Goal: Task Accomplishment & Management: Manage account settings

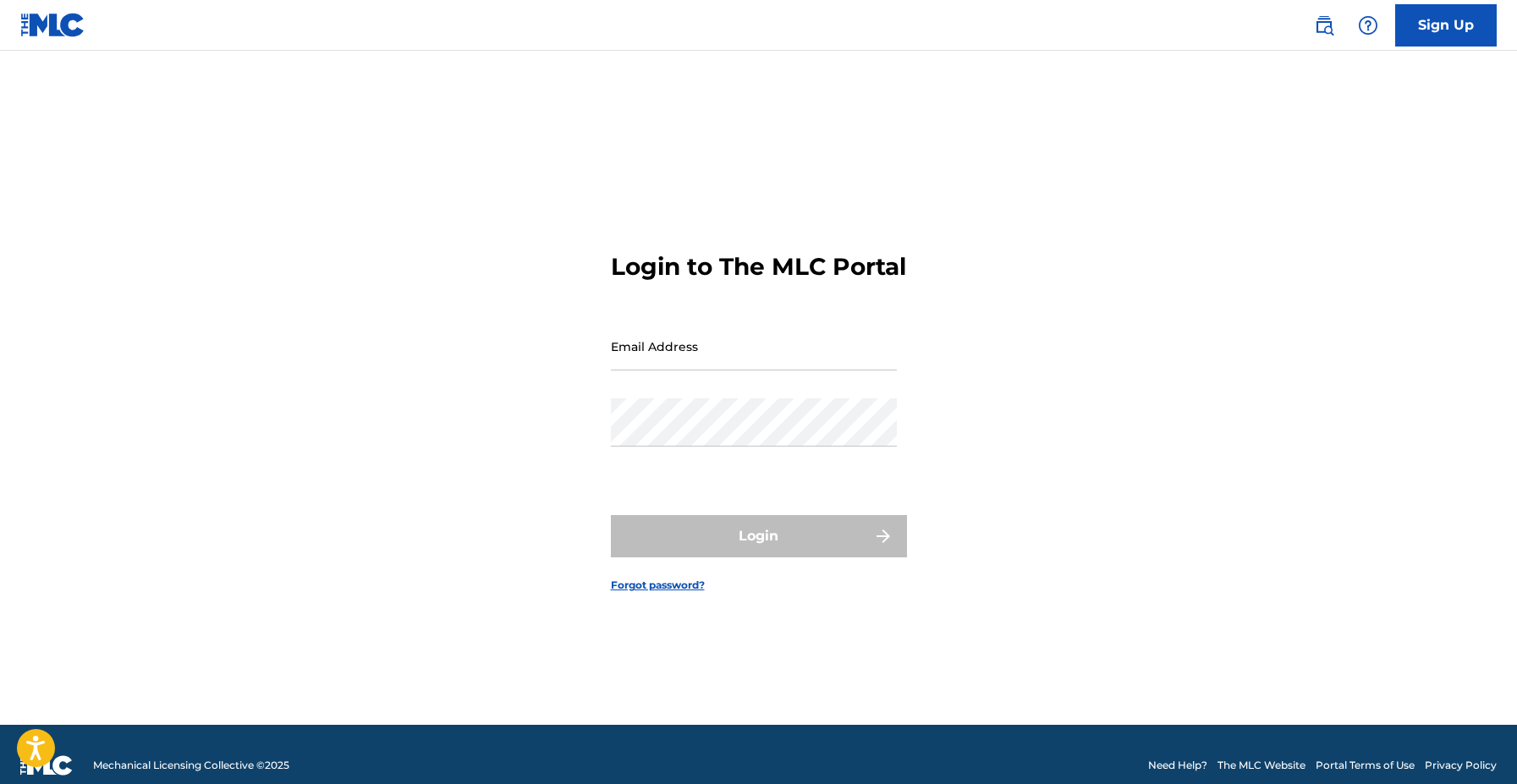
click at [740, 353] on input "Email Address" at bounding box center [754, 346] width 286 height 48
type input "t"
type input "[EMAIL_ADDRESS][DOMAIN_NAME]"
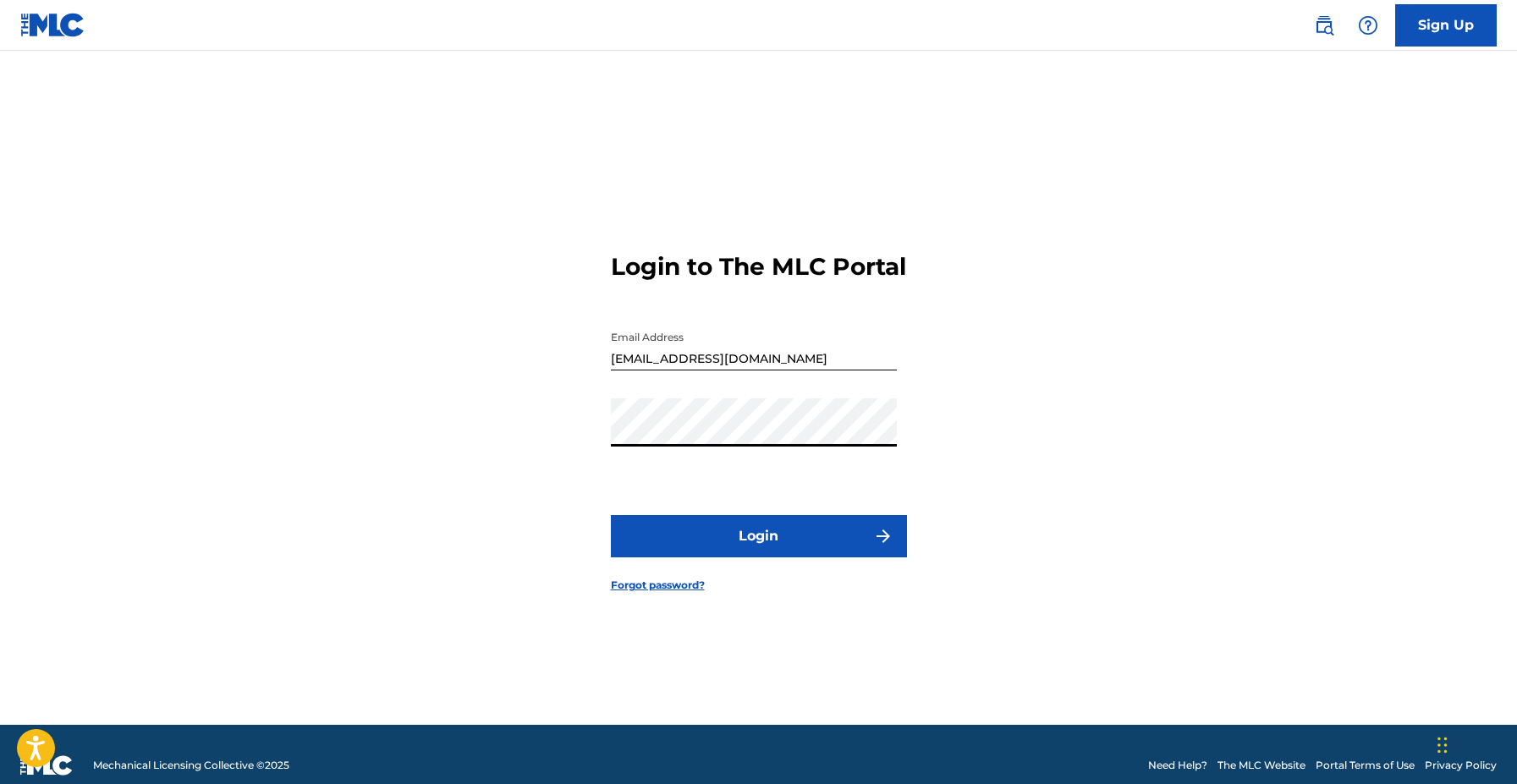
click at [611, 516] on button "Login" at bounding box center [758, 537] width 296 height 42
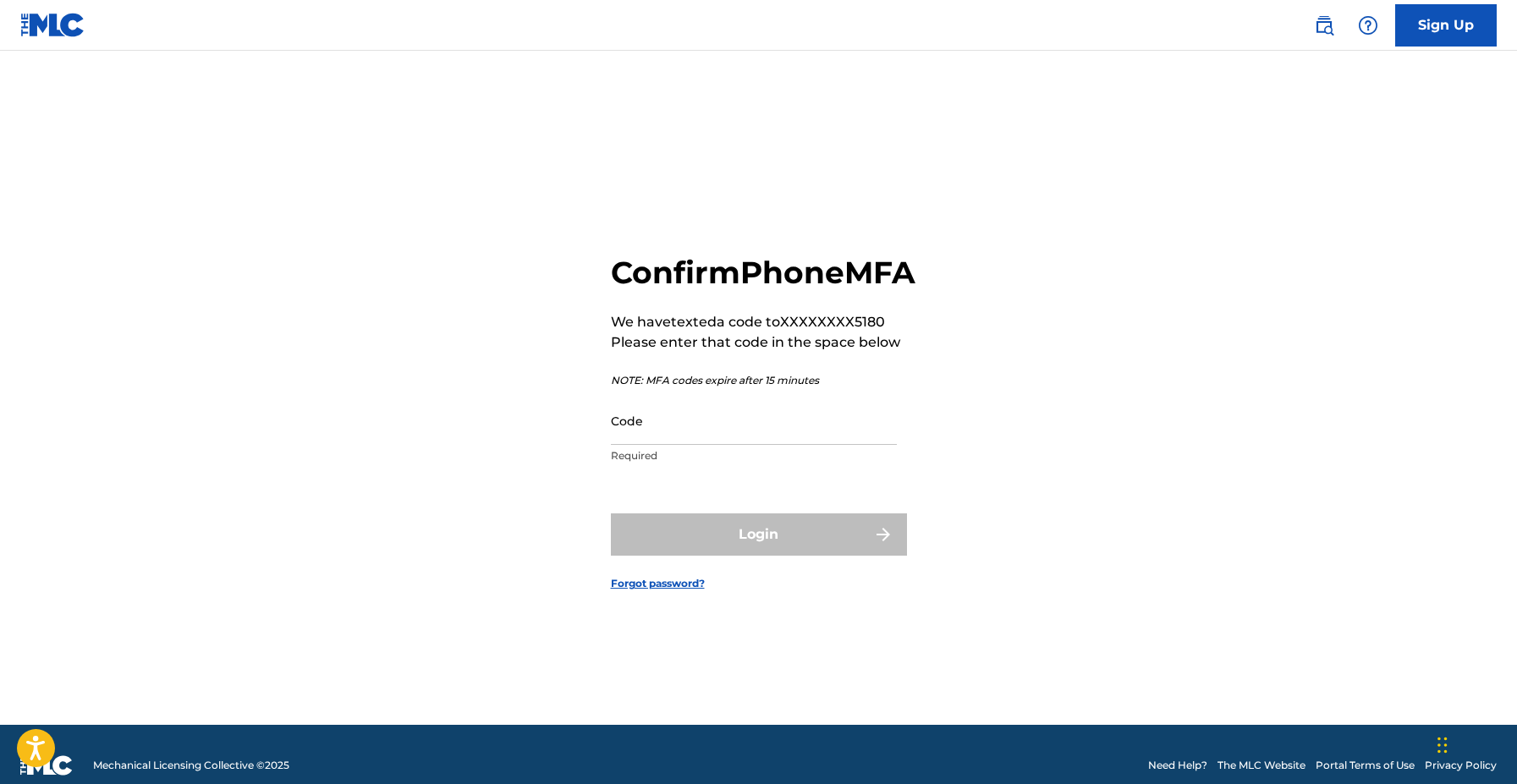
click at [767, 438] on input "Code" at bounding box center [754, 421] width 286 height 48
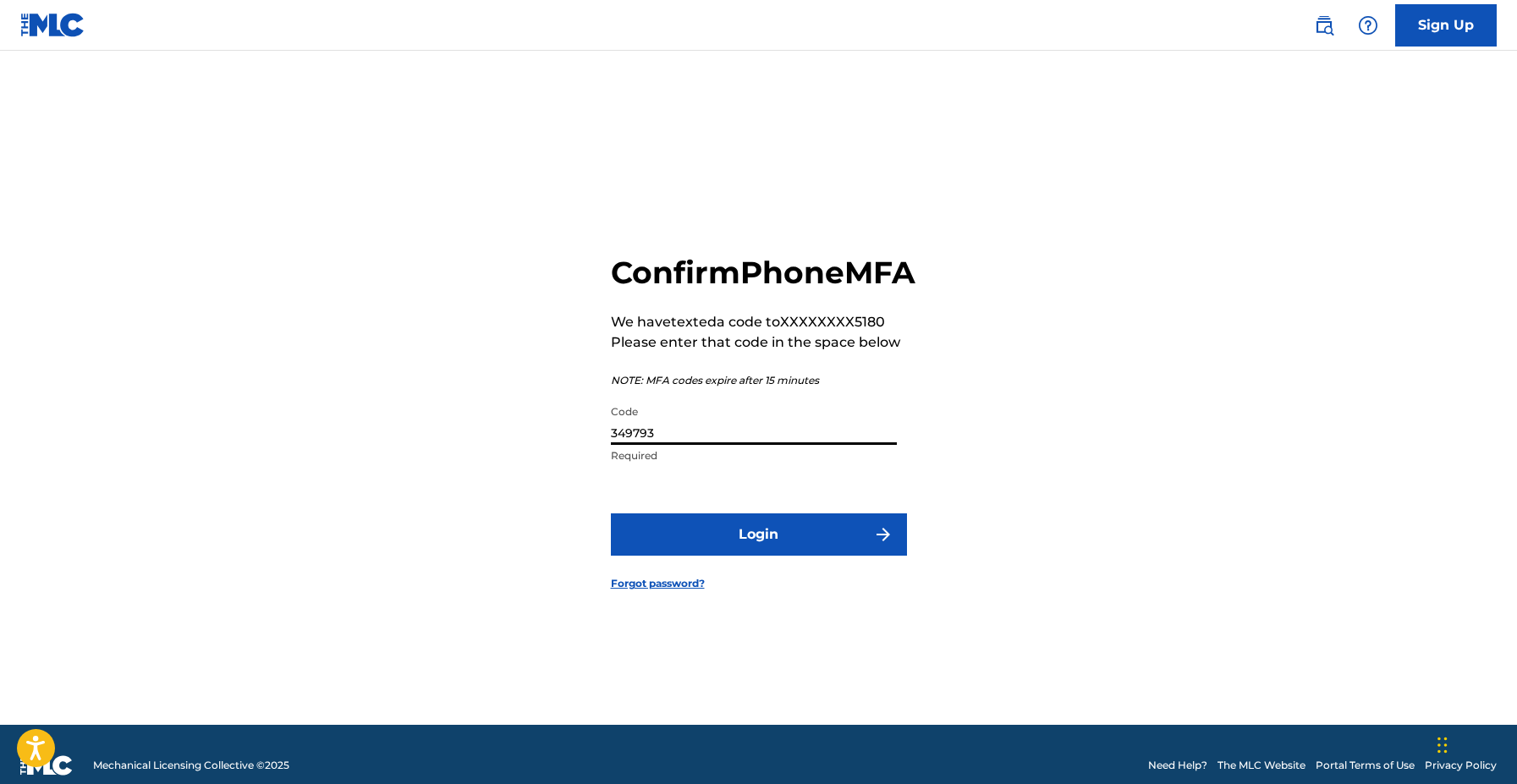
type input "349793"
click at [611, 514] on button "Login" at bounding box center [758, 535] width 296 height 42
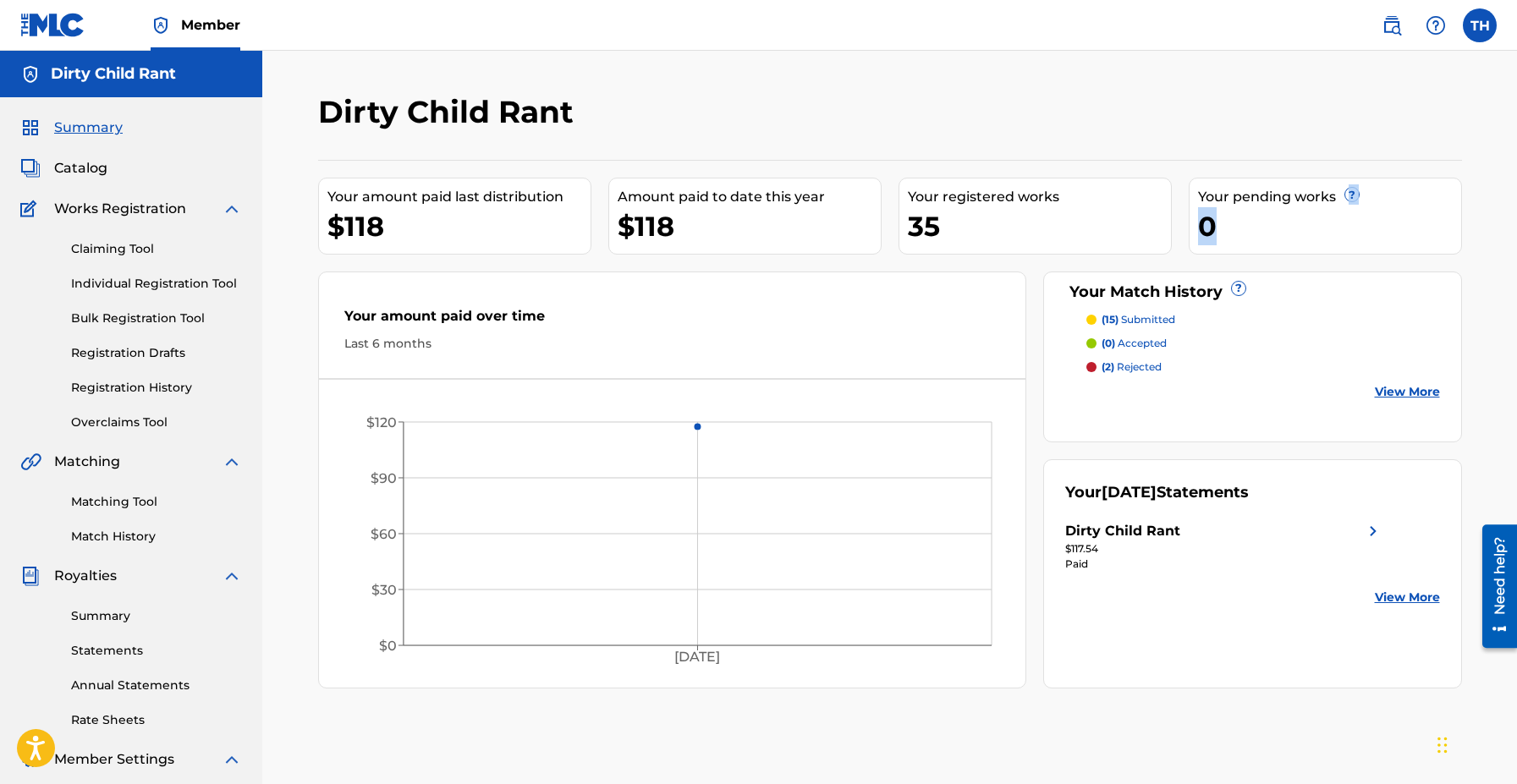
drag, startPoint x: 1516, startPoint y: 192, endPoint x: 1517, endPoint y: 225, distance: 33.0
click at [1516, 225] on html "Accessibility Screen-Reader Guide, Feedback, and Issue Reporting | New window C…" at bounding box center [758, 392] width 1517 height 784
click at [1431, 146] on div "Dirty Child Rant Your amount paid last distribution $118 Amount paid to date th…" at bounding box center [890, 391] width 1144 height 596
click at [137, 532] on link "Match History" at bounding box center [156, 536] width 171 height 18
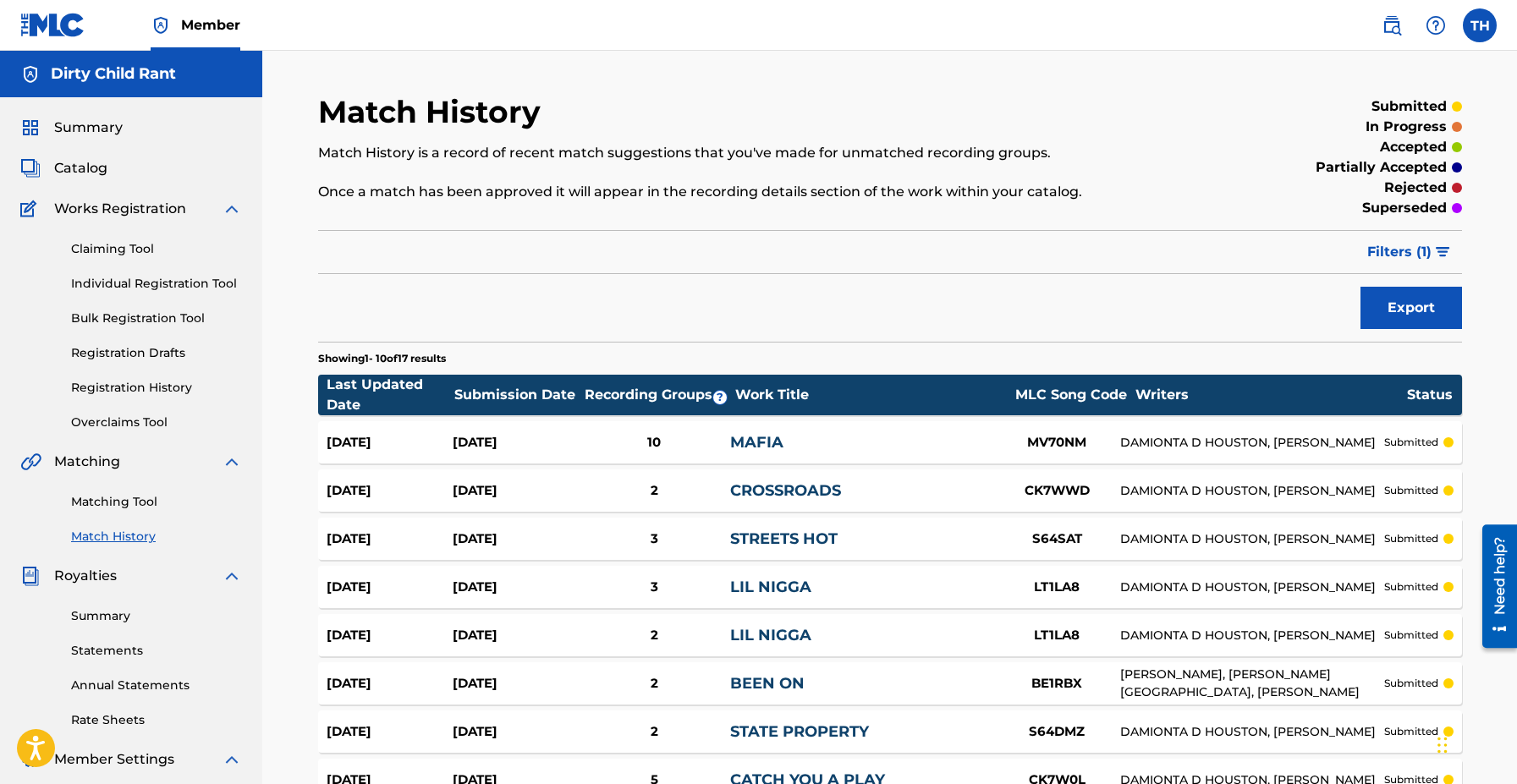
click at [152, 254] on link "Claiming Tool" at bounding box center [156, 248] width 171 height 18
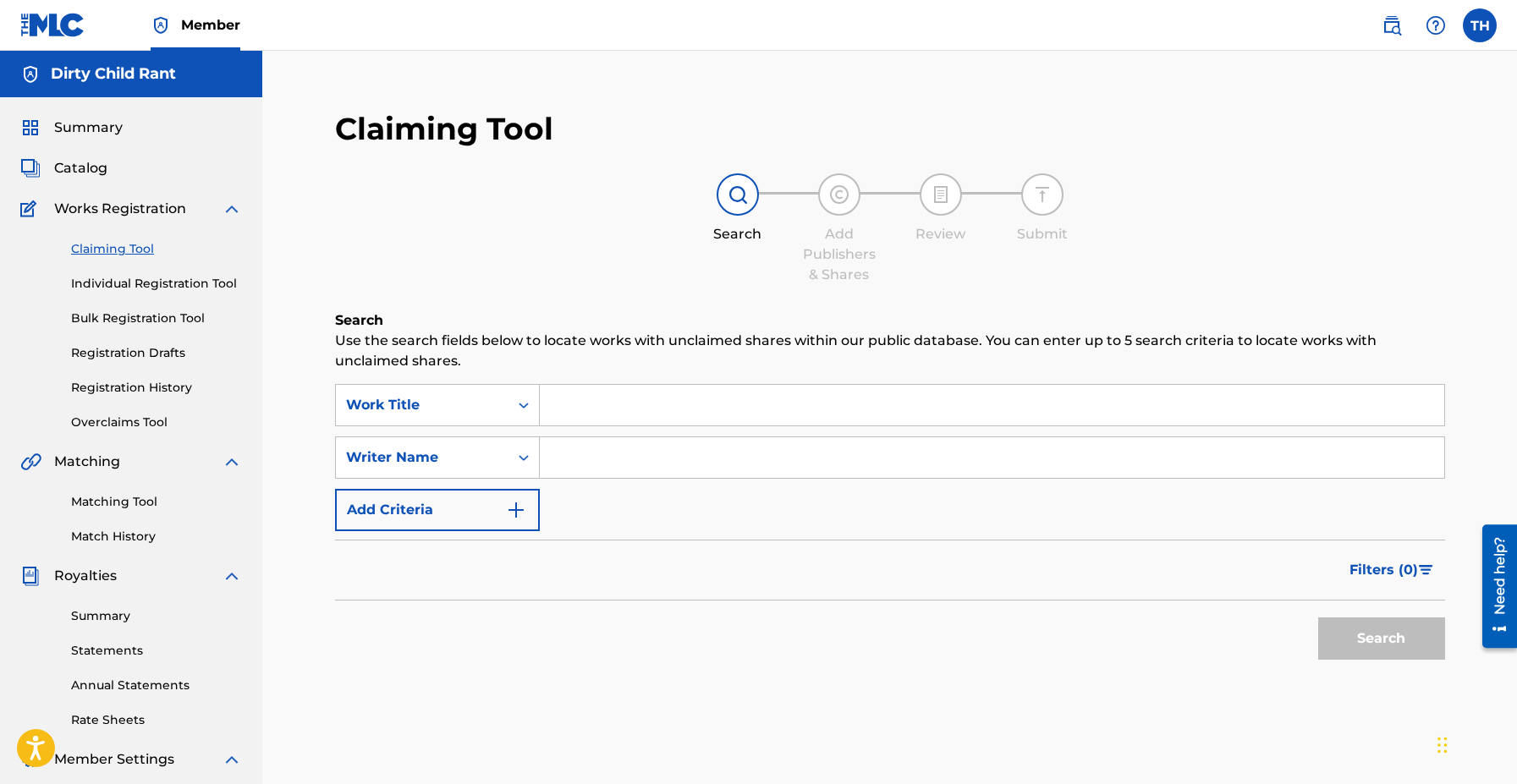
click at [107, 173] on div "Catalog" at bounding box center [131, 168] width 221 height 20
click at [102, 173] on span "Catalog" at bounding box center [81, 168] width 54 height 20
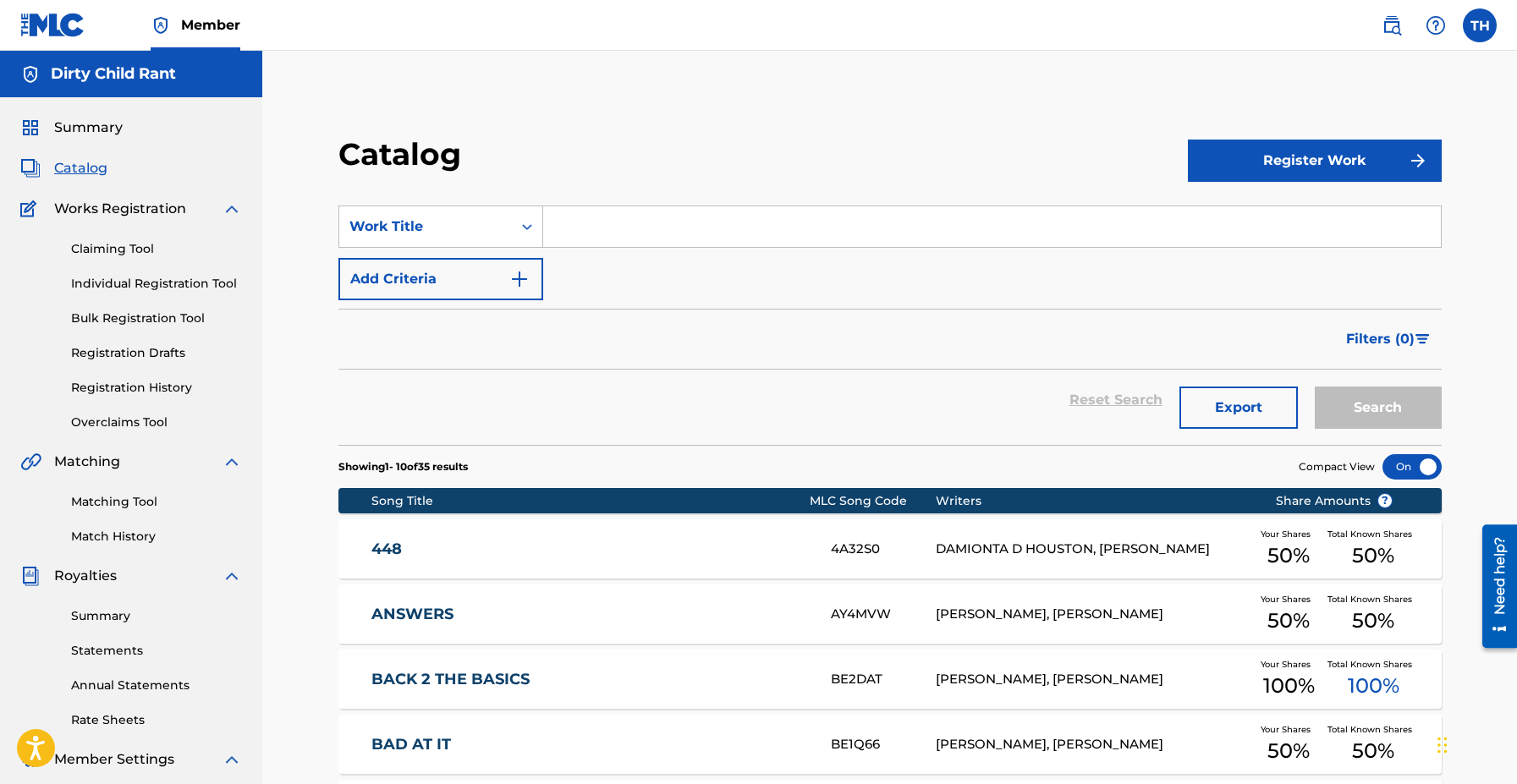
click at [493, 554] on link "448" at bounding box center [590, 549] width 436 height 19
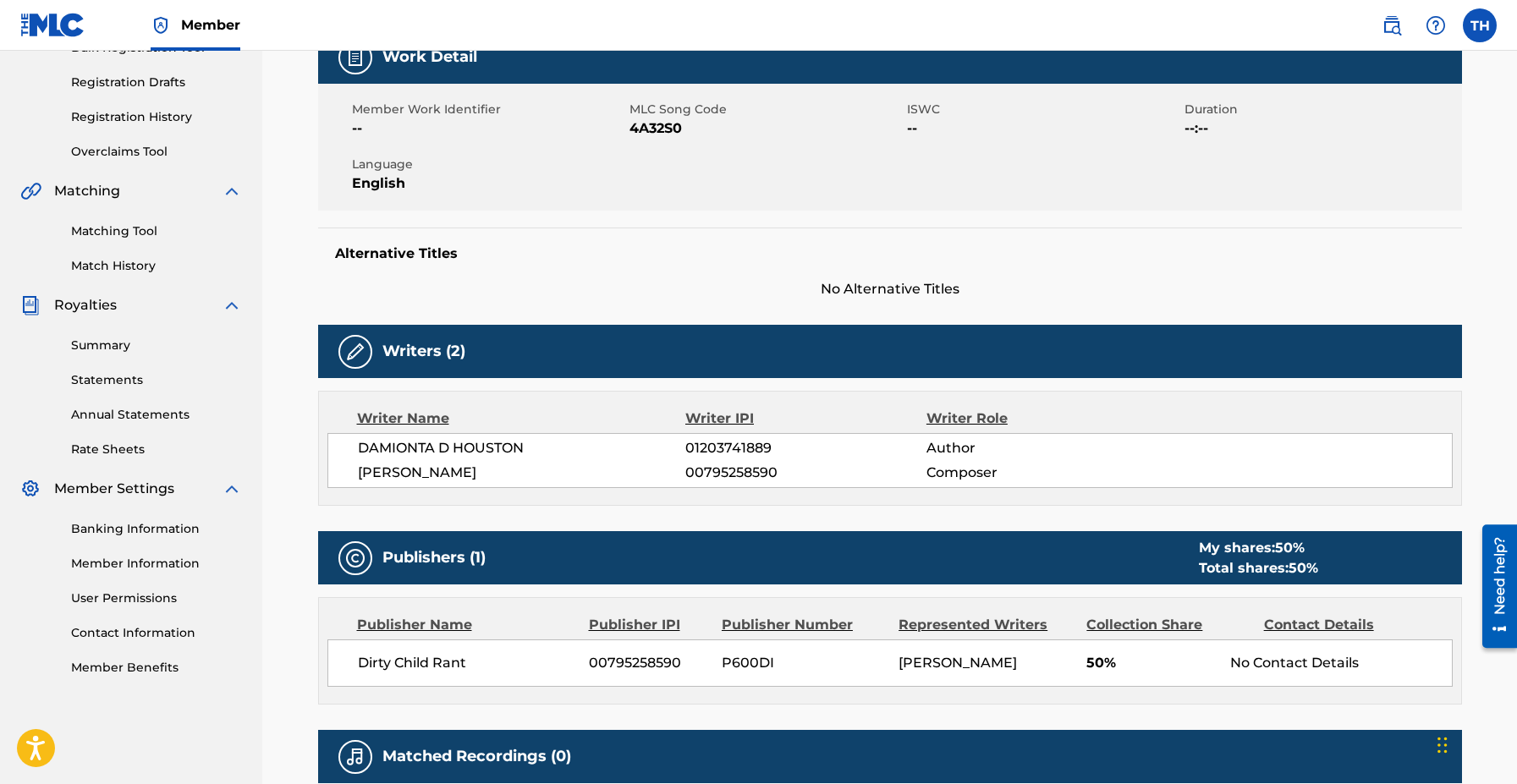
scroll to position [237, 0]
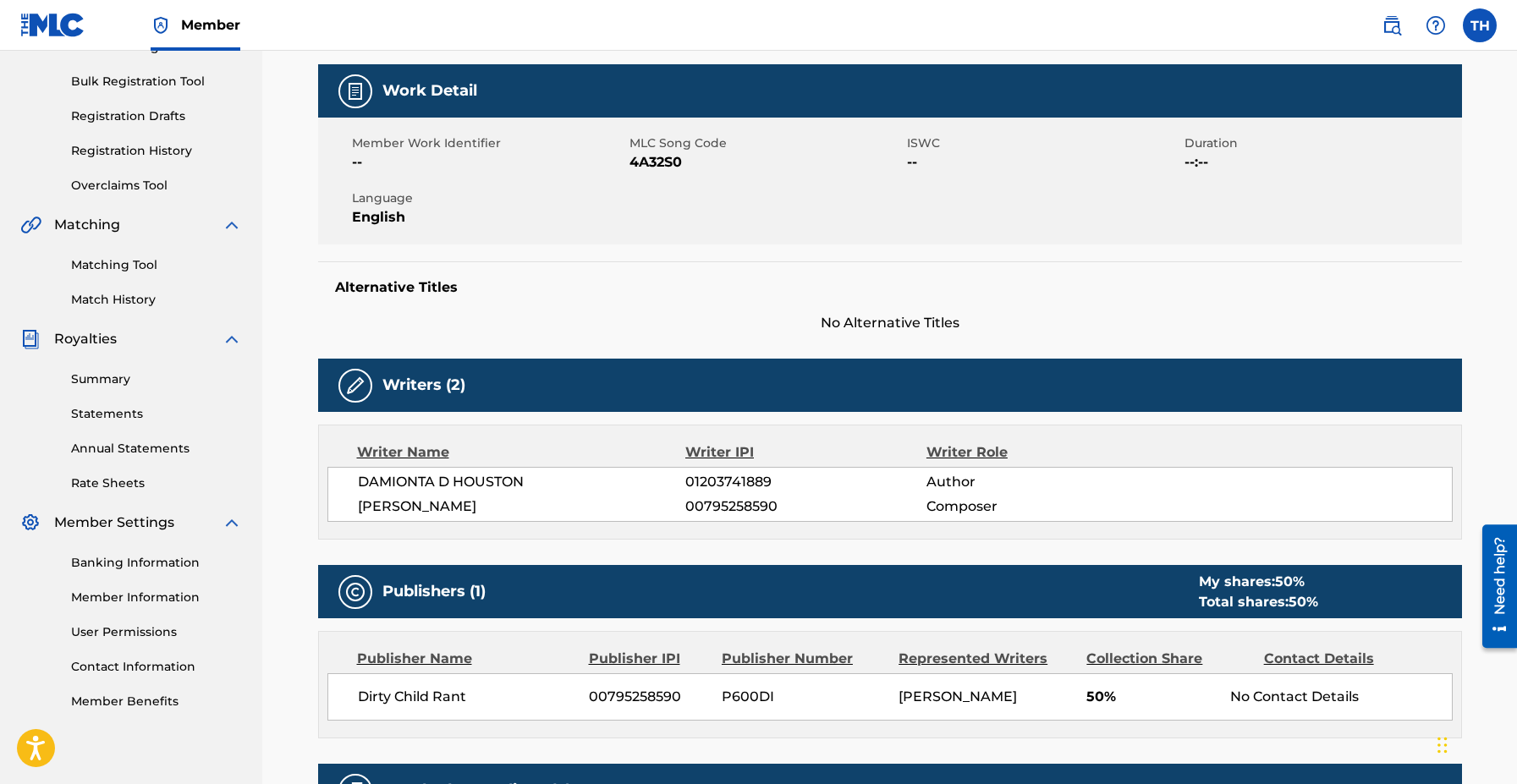
click at [126, 381] on link "Summary" at bounding box center [156, 379] width 171 height 18
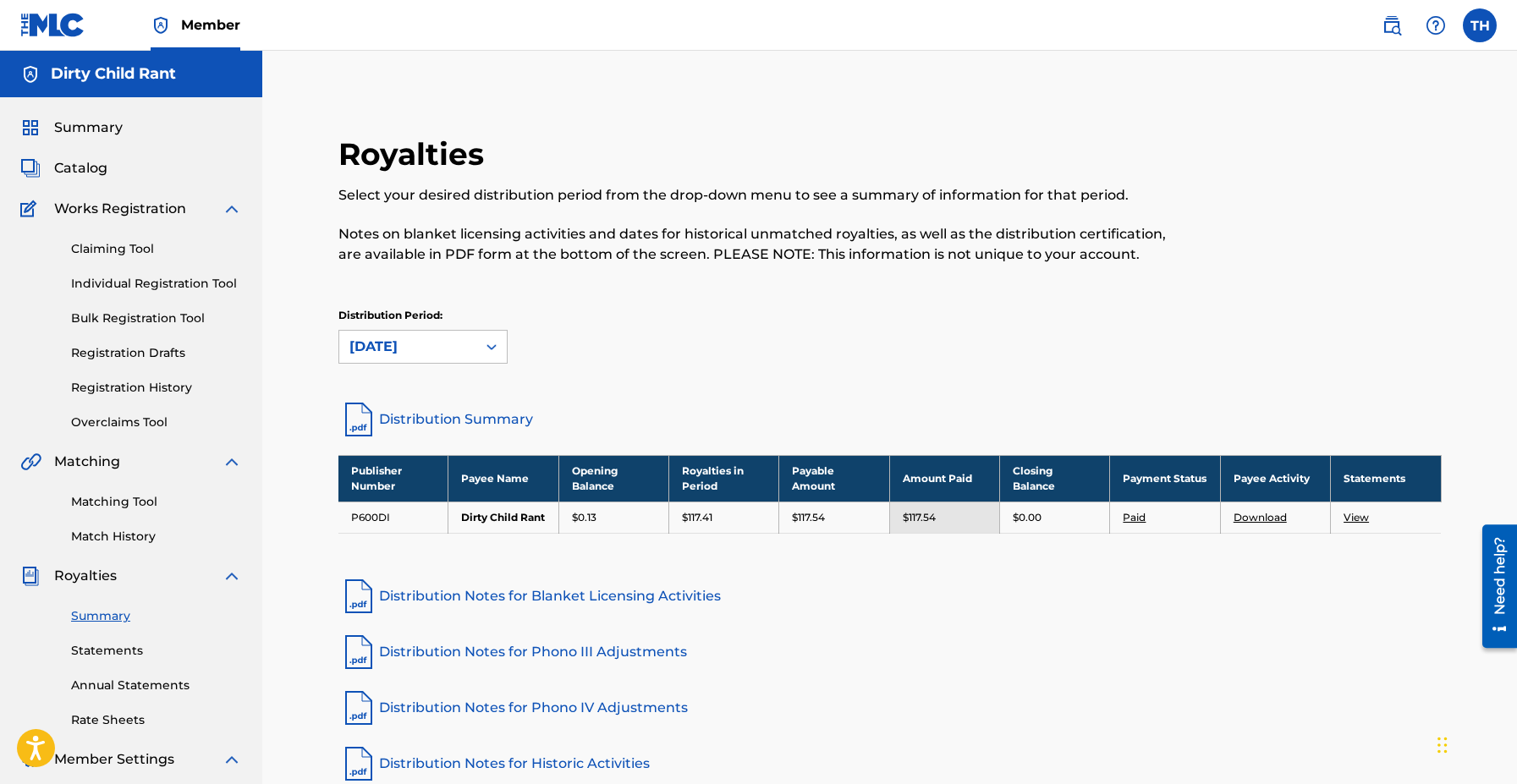
click at [263, 413] on div "Royalties Select your desired distribution period from the drop-down menu to se…" at bounding box center [890, 509] width 1255 height 917
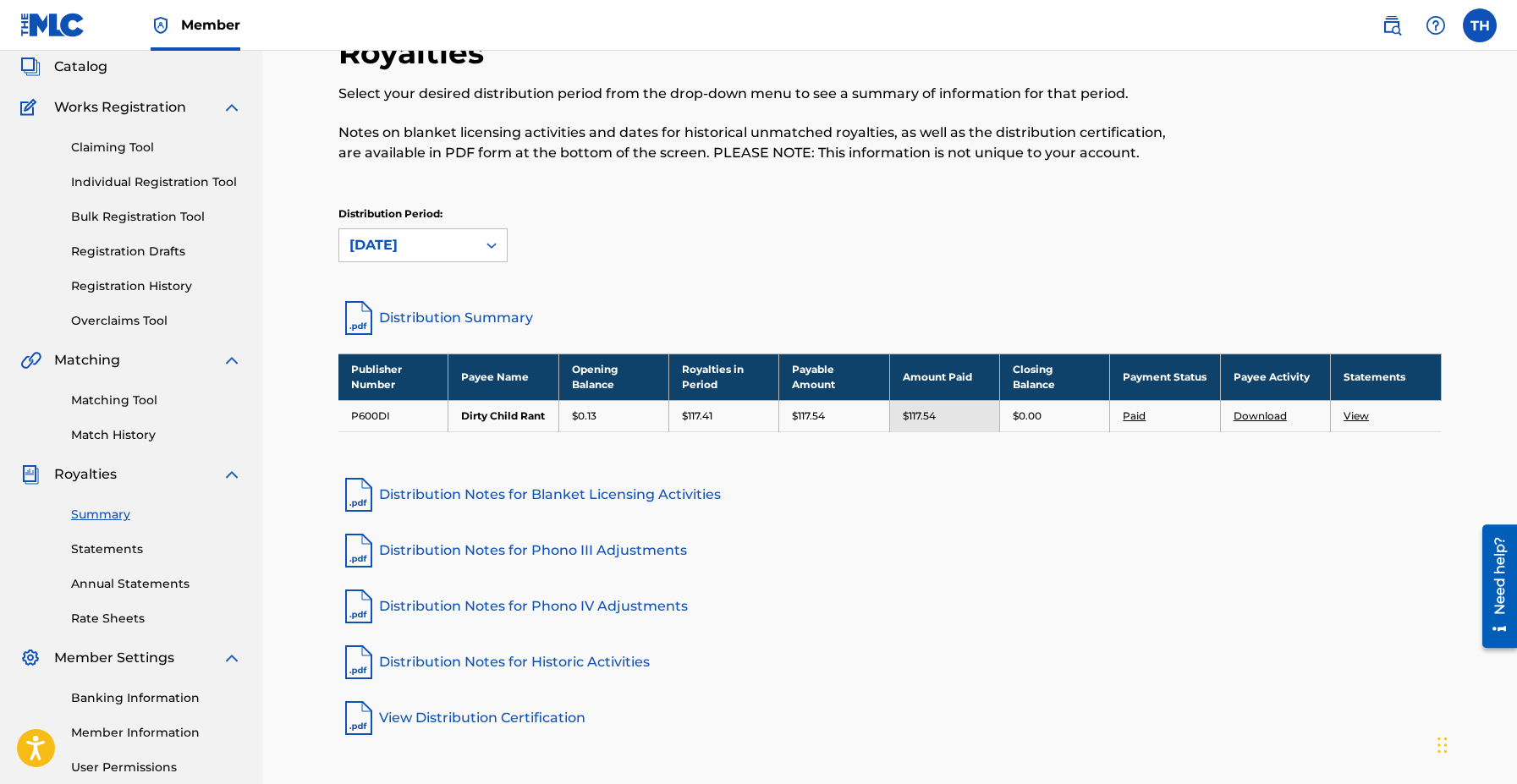
scroll to position [136, 0]
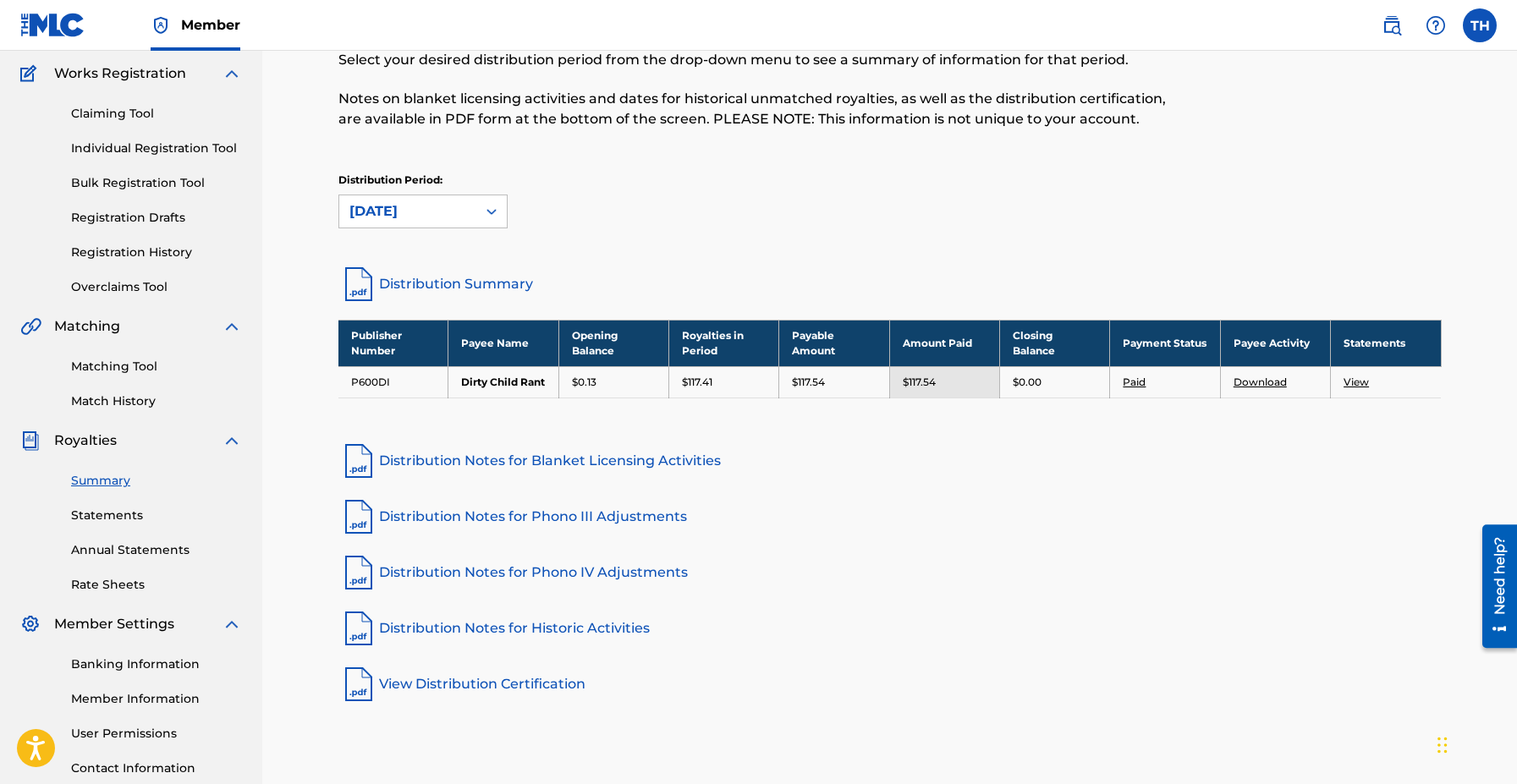
click at [1356, 386] on link "View" at bounding box center [1356, 382] width 26 height 13
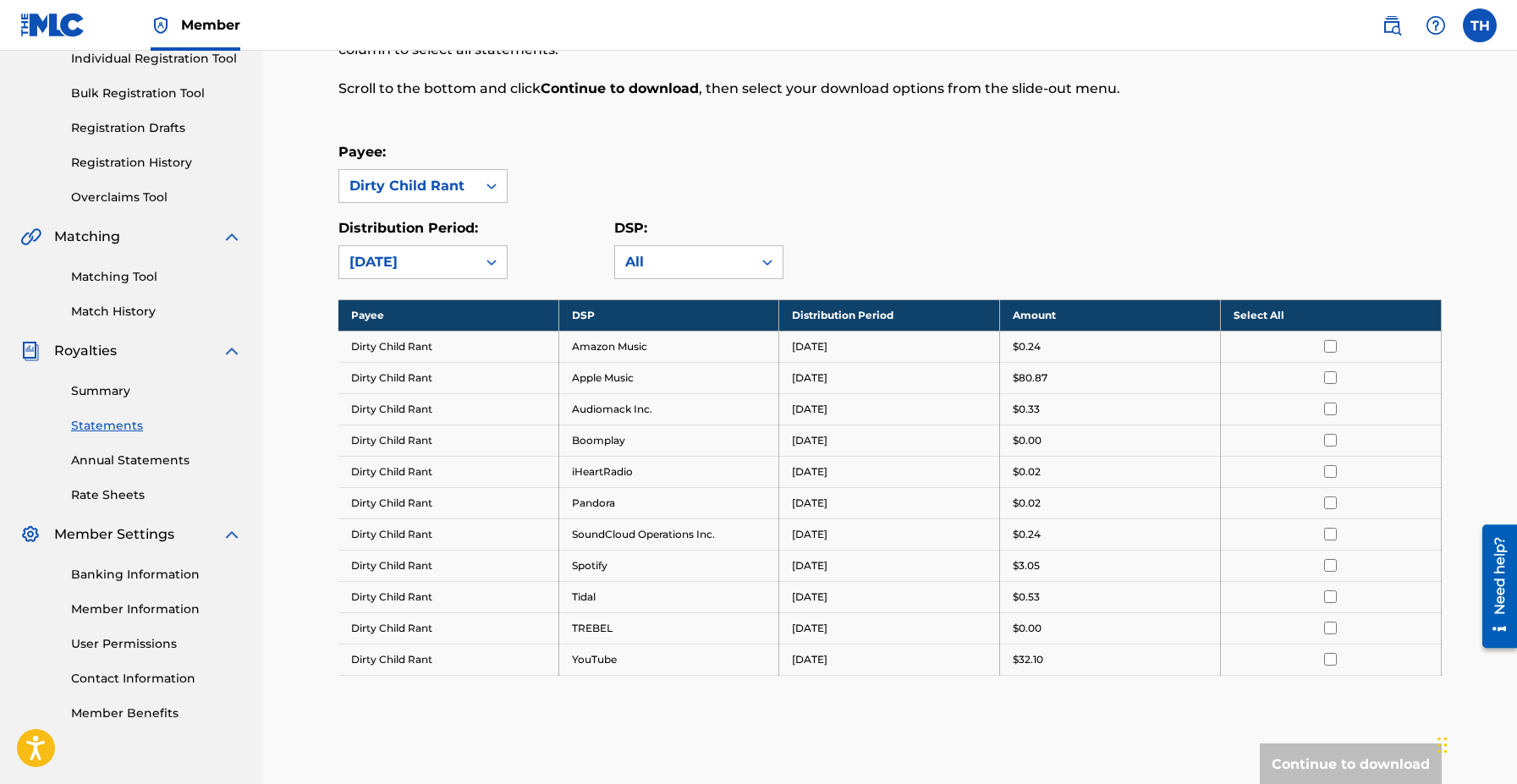
scroll to position [237, 0]
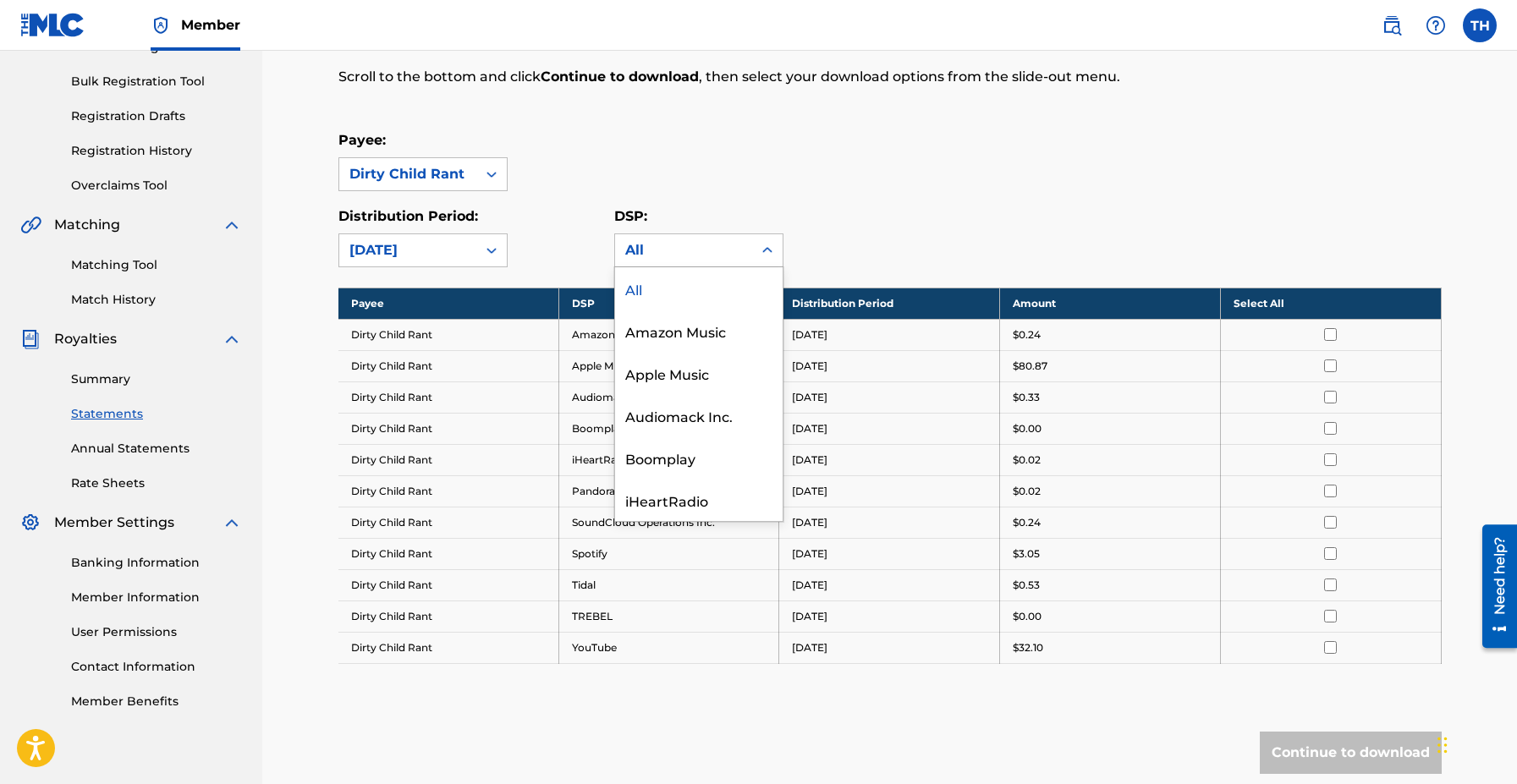
click at [740, 242] on div "All" at bounding box center [684, 250] width 117 height 20
click at [479, 255] on div at bounding box center [491, 250] width 30 height 30
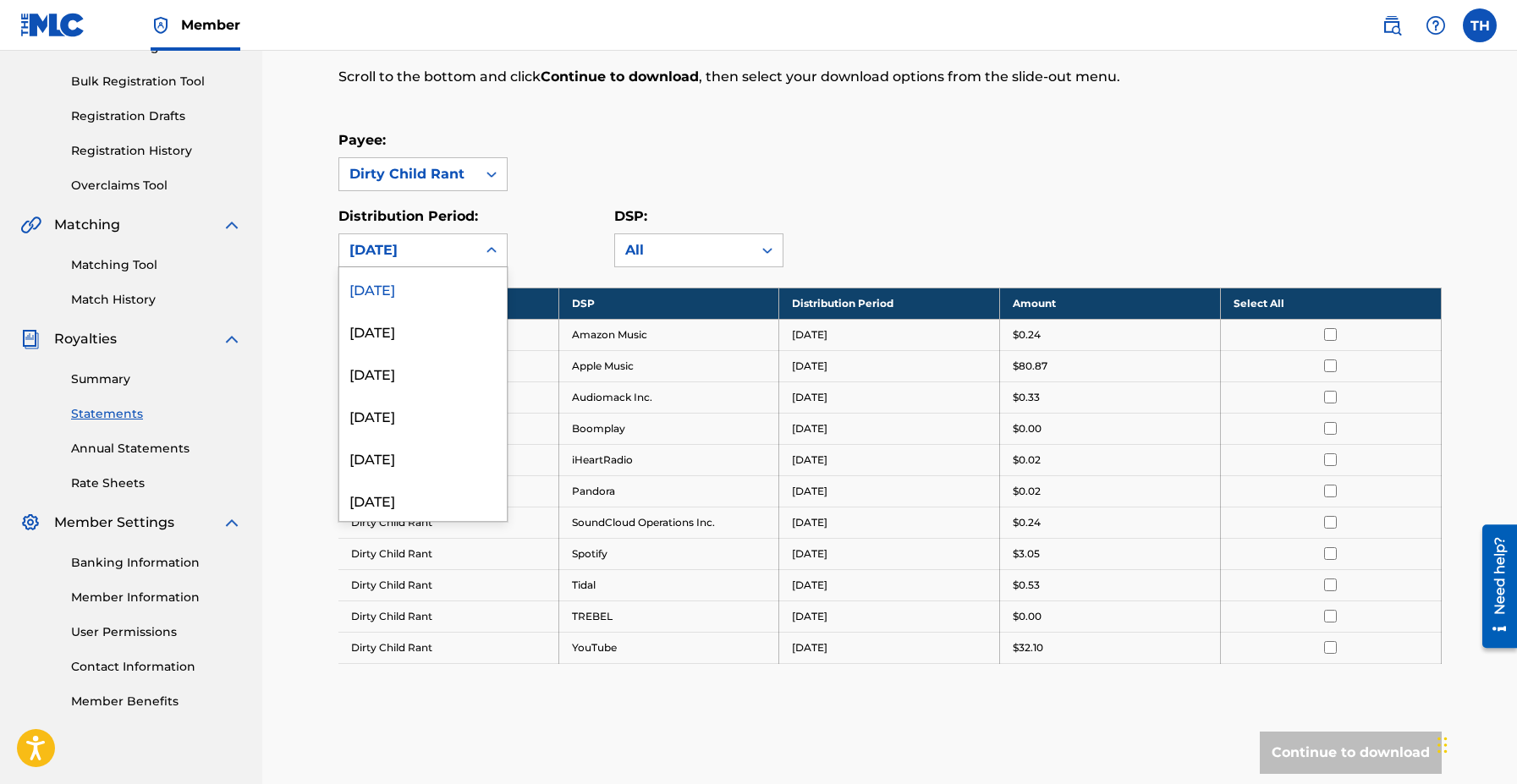
click at [482, 255] on div at bounding box center [491, 250] width 30 height 30
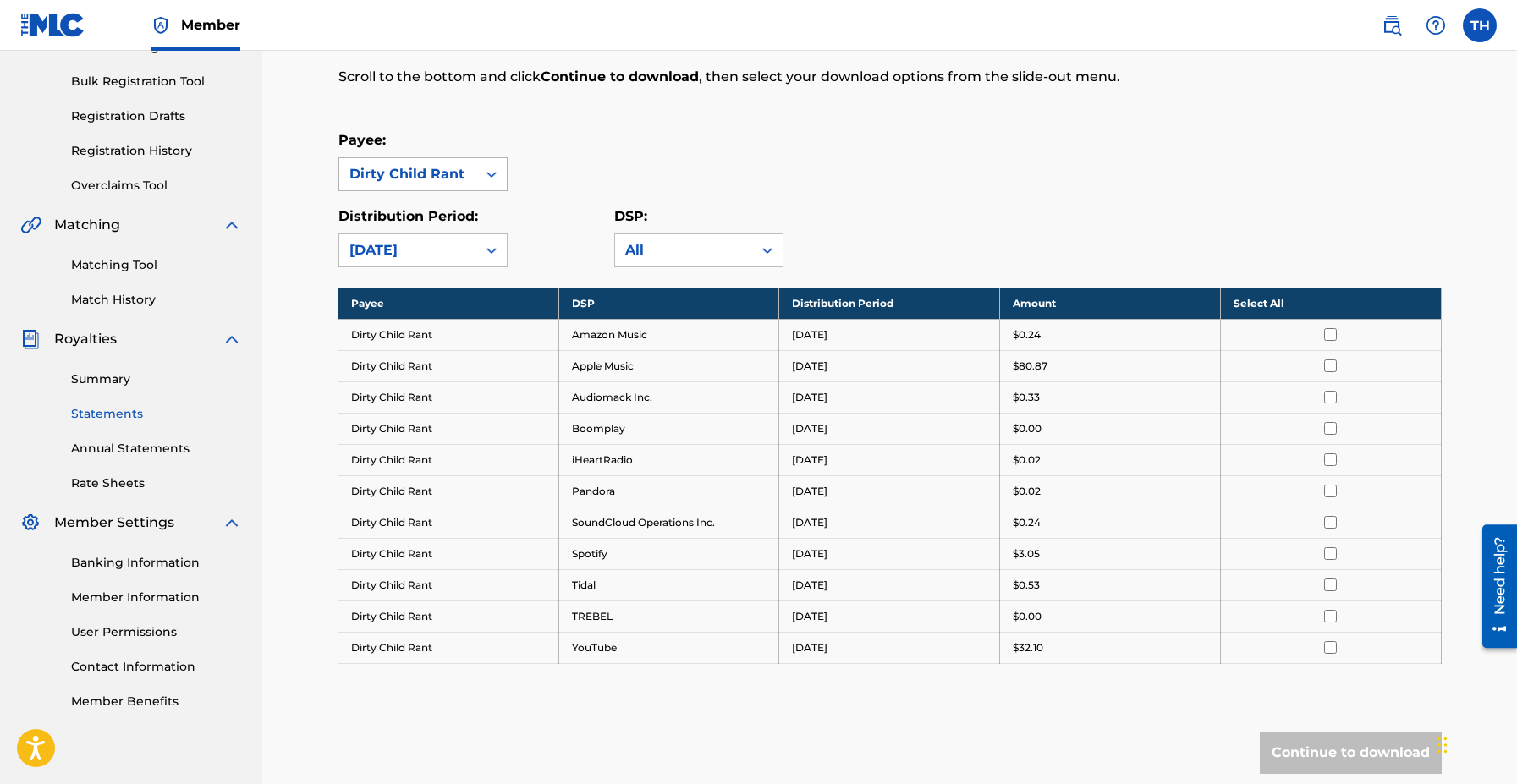
click at [480, 170] on div at bounding box center [491, 173] width 30 height 30
click at [571, 212] on div "Distribution Period: [DATE]" at bounding box center [476, 237] width 276 height 61
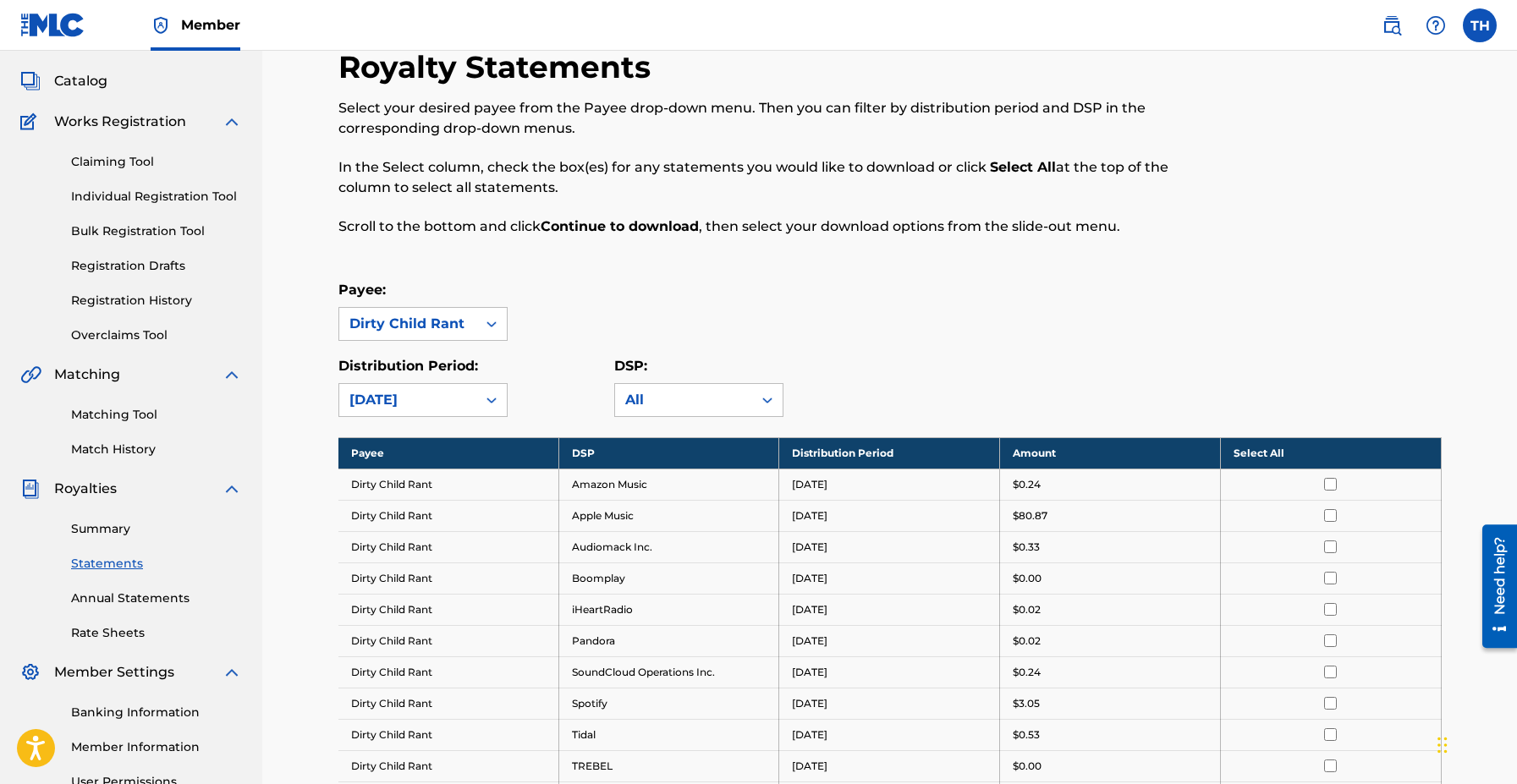
scroll to position [38, 0]
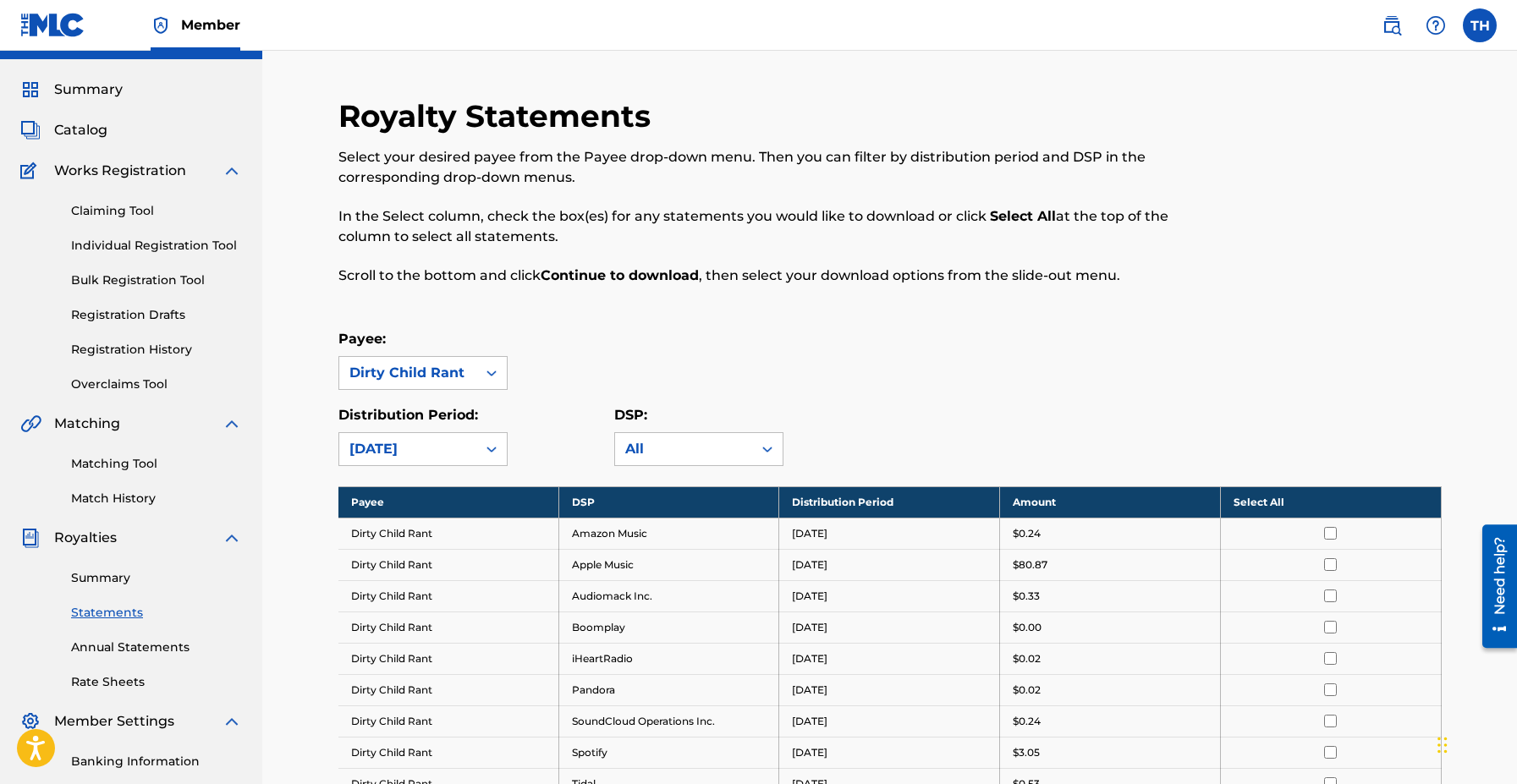
click at [627, 256] on div "Select your desired payee from the Payee drop-down menu. Then you can filter by…" at bounding box center [763, 217] width 850 height 138
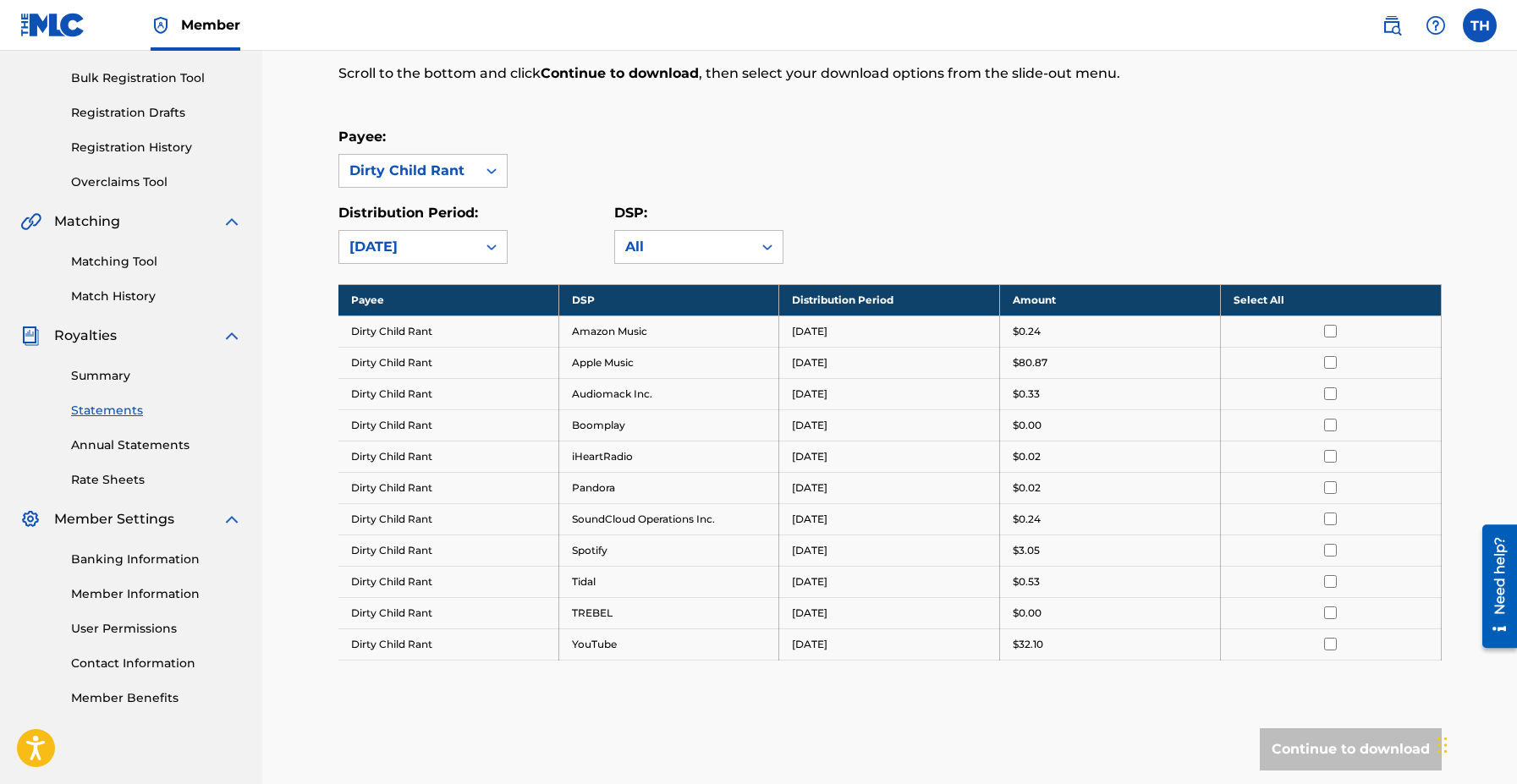
scroll to position [275, 0]
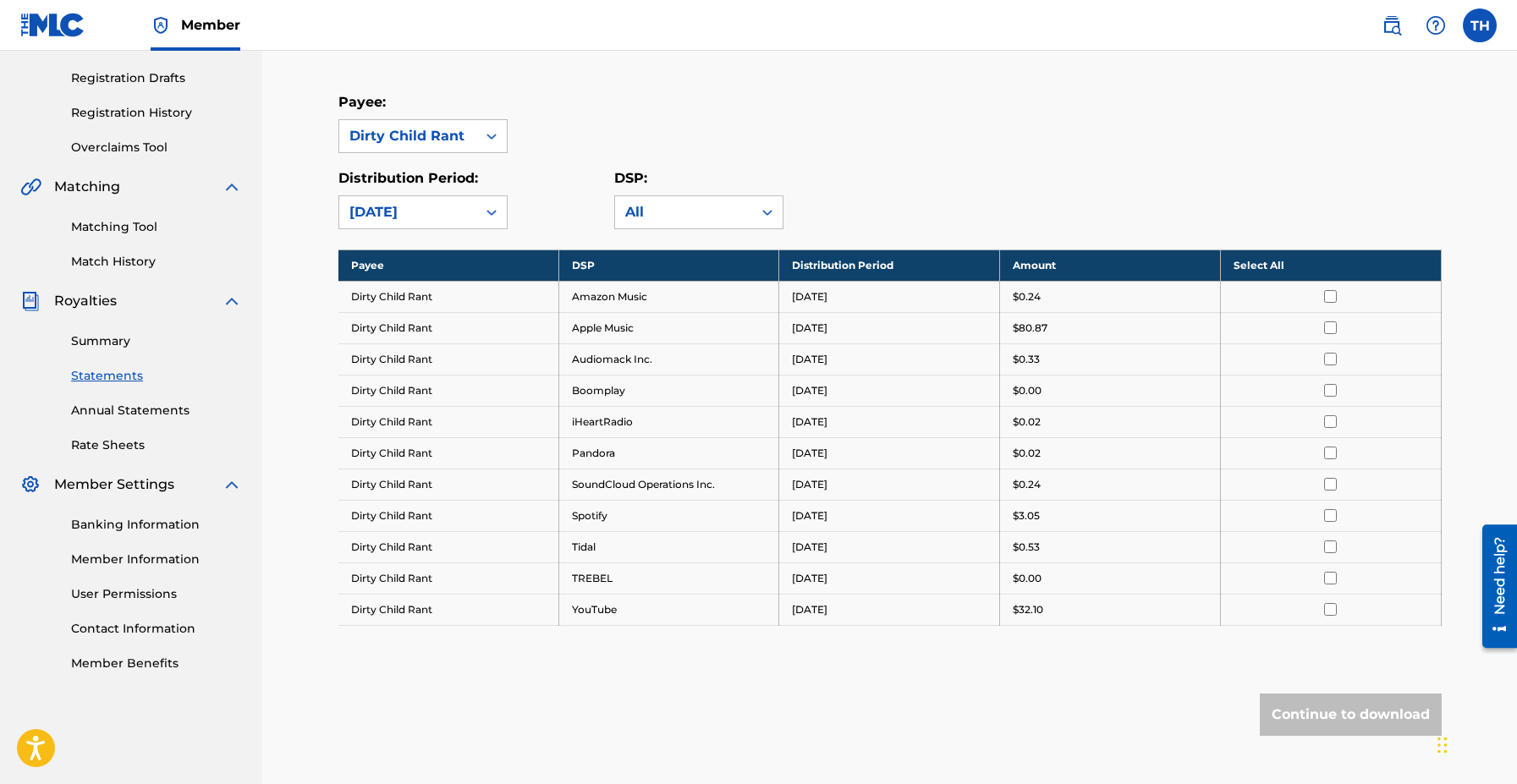
click at [86, 669] on link "Member Benefits" at bounding box center [156, 663] width 171 height 18
click at [98, 560] on link "Member Information" at bounding box center [156, 559] width 171 height 18
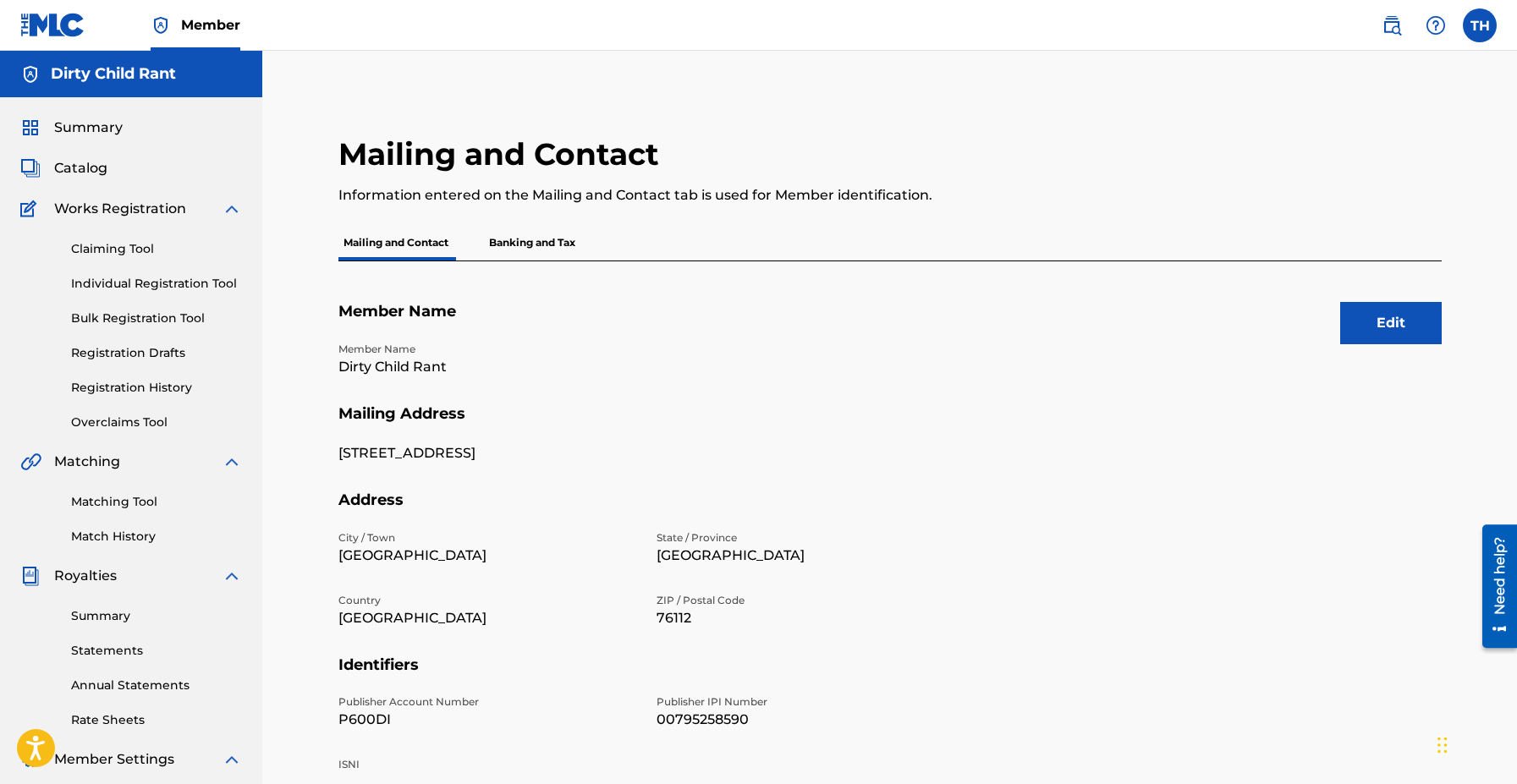
click at [273, 516] on div "Mailing and Contact Information entered on the Mailing and Contact tab is used …" at bounding box center [890, 509] width 1255 height 917
click at [669, 311] on h5 "Member Name" at bounding box center [890, 321] width 1104 height 40
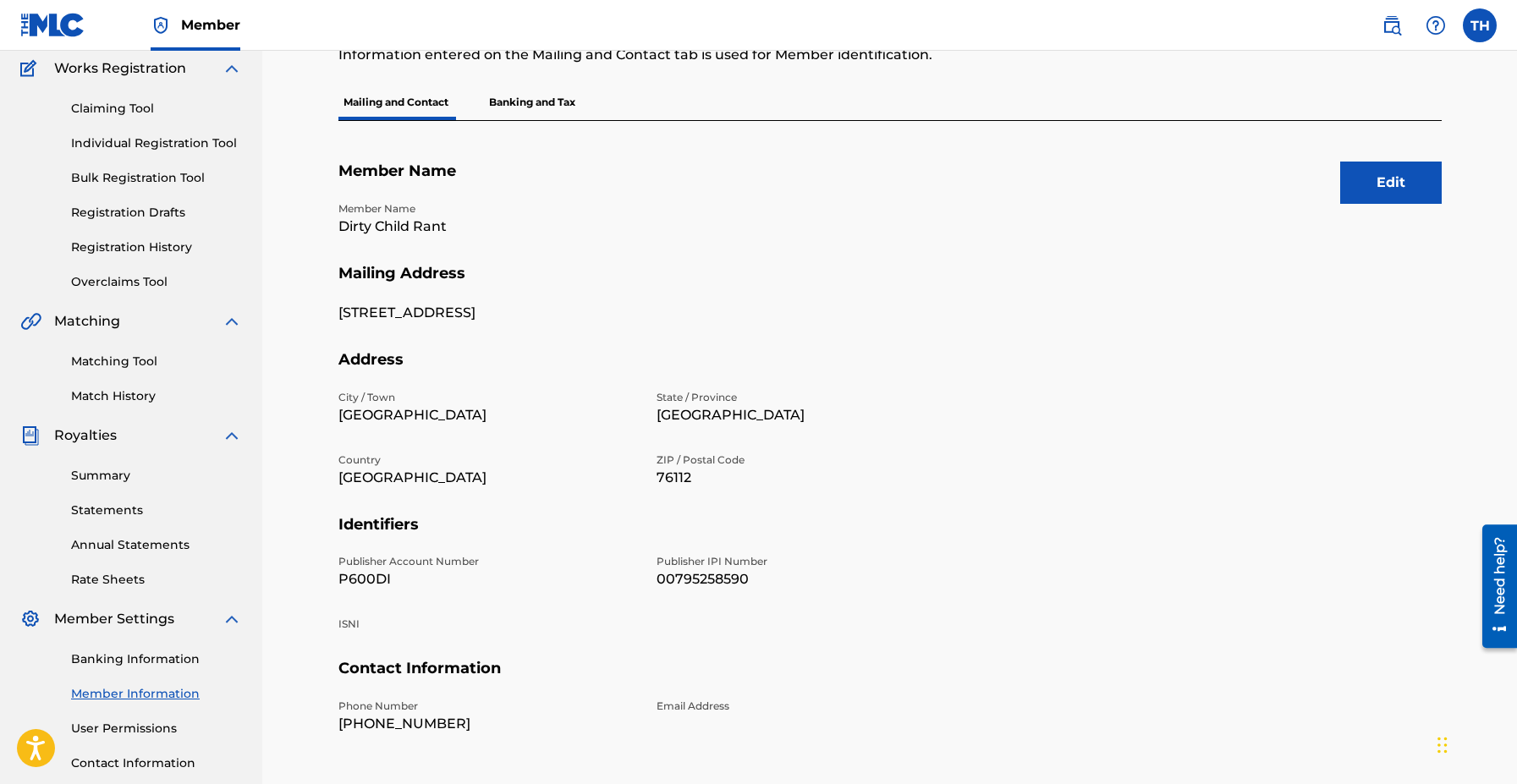
scroll to position [136, 0]
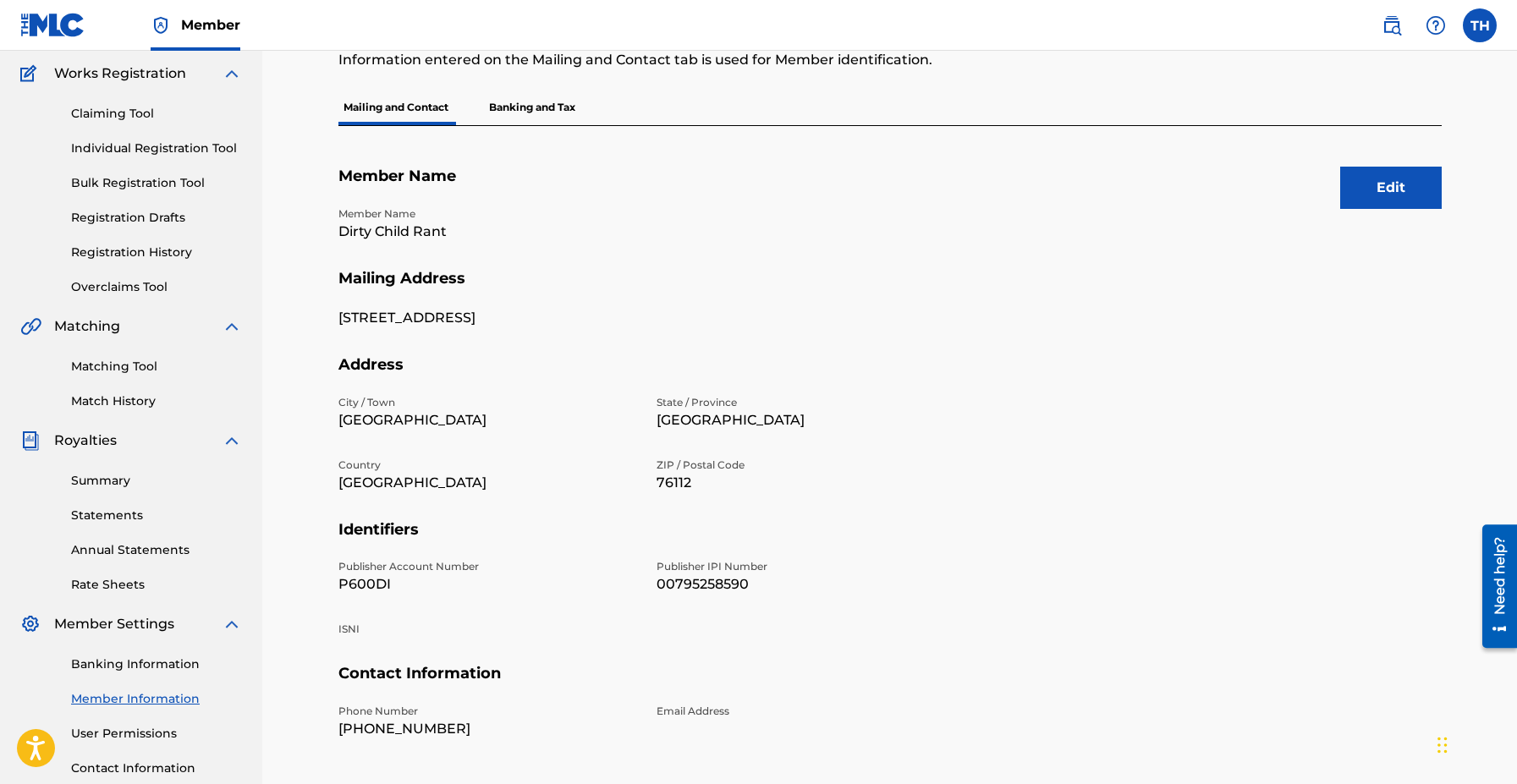
click at [1366, 181] on button "Edit" at bounding box center [1392, 188] width 102 height 42
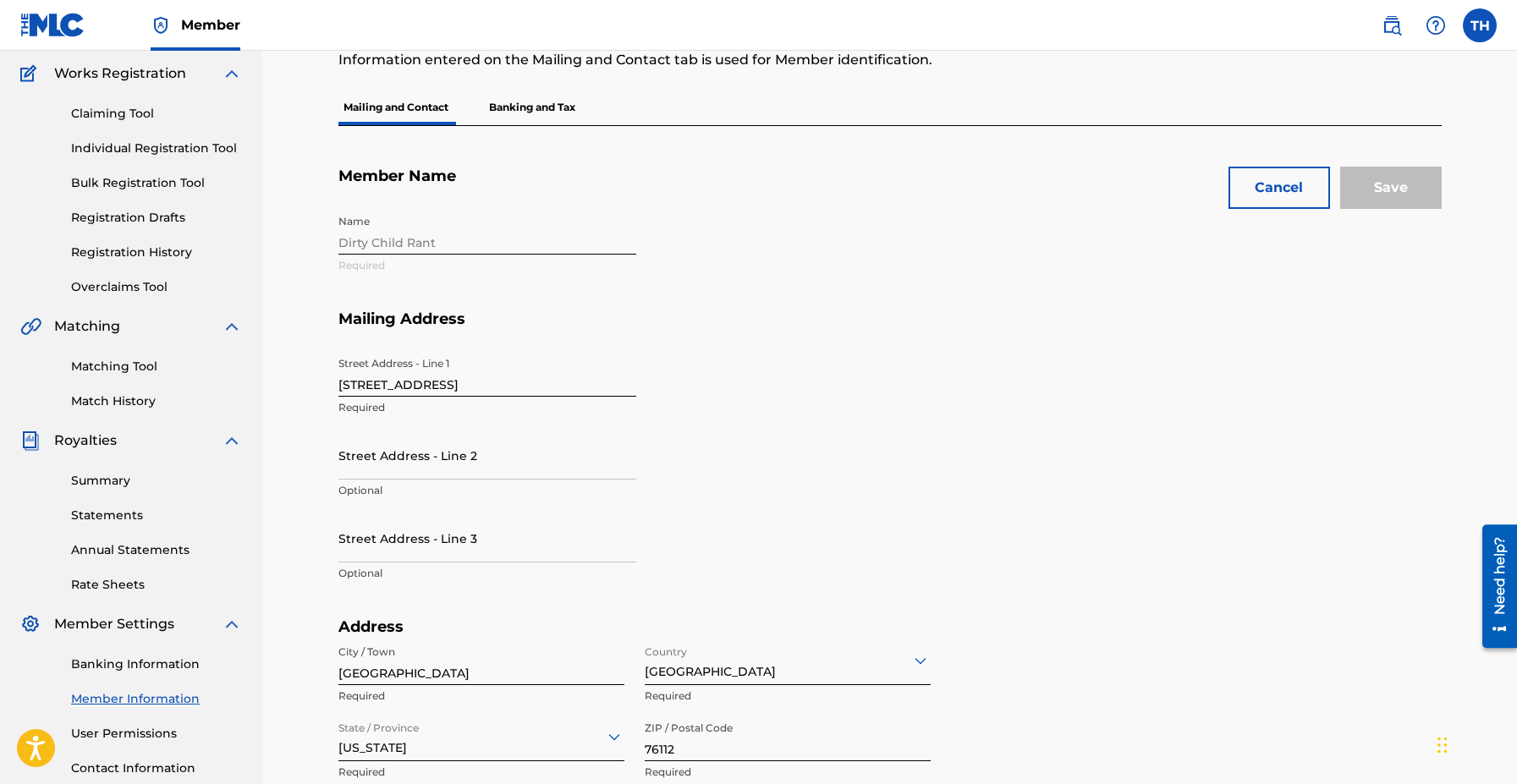
click at [747, 270] on div "Name Dirty Child Rant Required" at bounding box center [647, 258] width 616 height 103
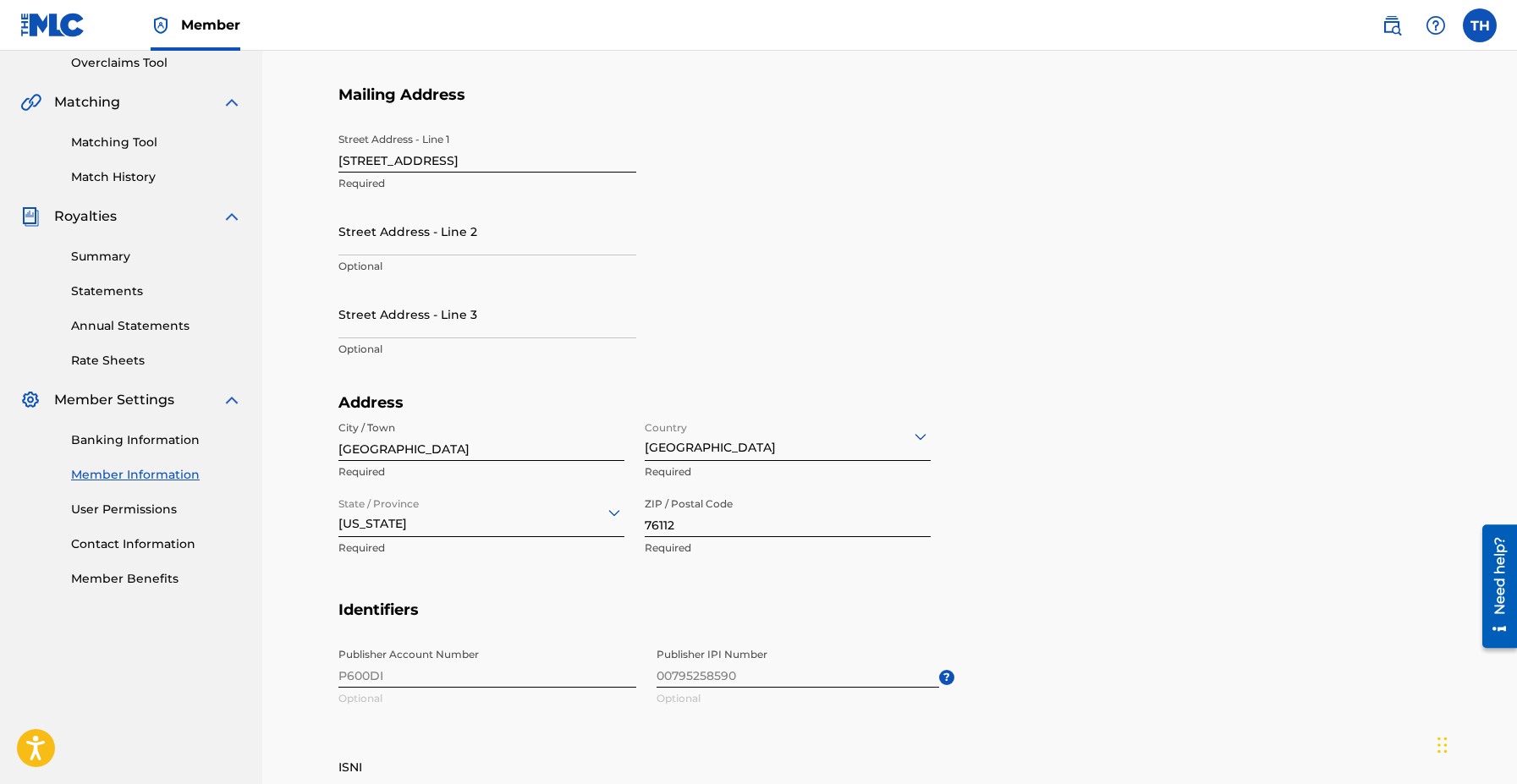
scroll to position [373, 0]
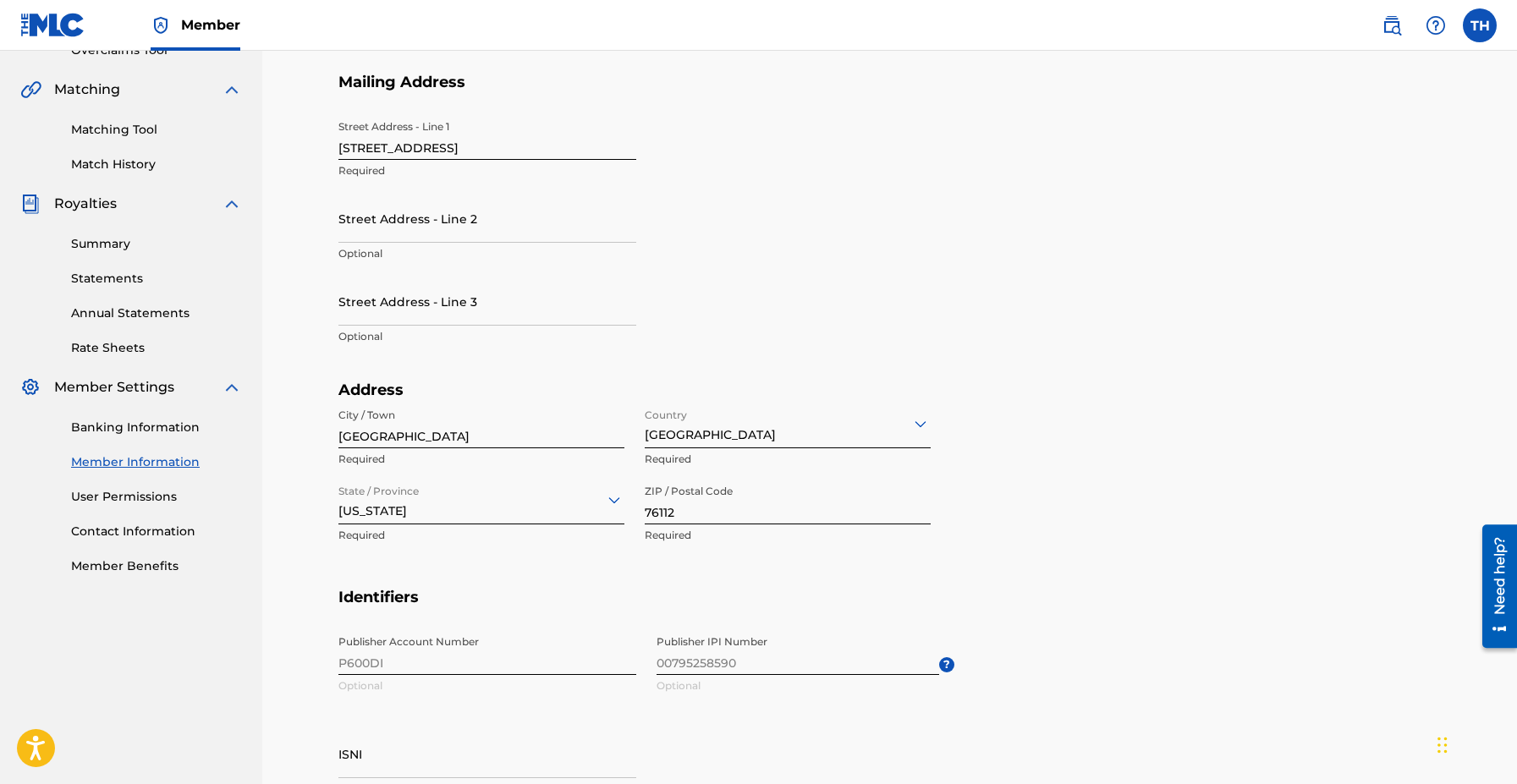
click at [732, 664] on span "Publisher IPI Number 00795258590 Optional ?" at bounding box center [806, 665] width 298 height 77
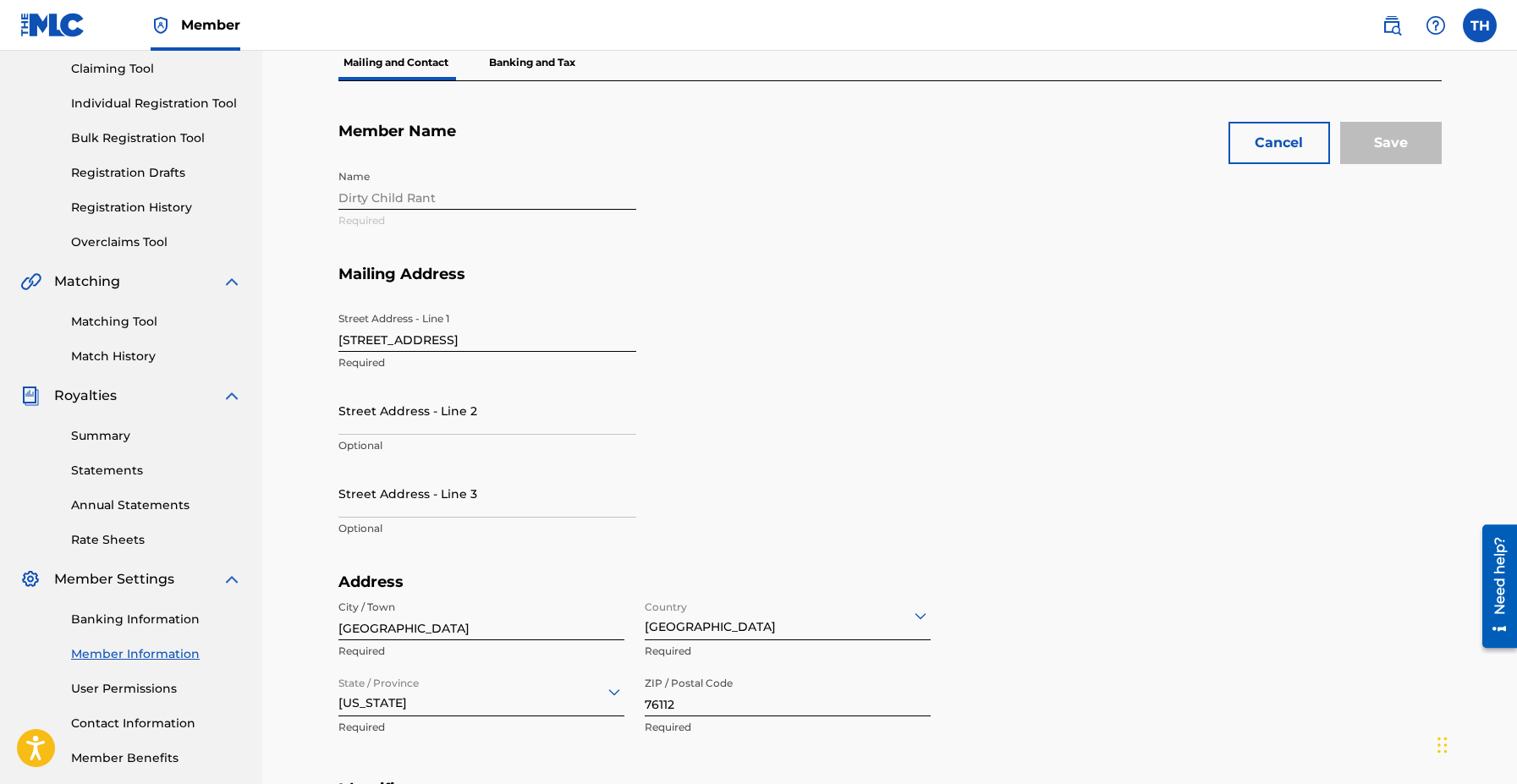
scroll to position [169, 0]
